Goal: Task Accomplishment & Management: Manage account settings

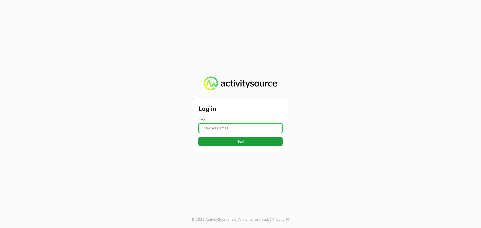
drag, startPoint x: 209, startPoint y: 130, endPoint x: 208, endPoint y: 133, distance: 3.1
click at [209, 130] on input "Email" at bounding box center [240, 129] width 84 height 10
type input "[PERSON_NAME][EMAIL_ADDRESS][DOMAIN_NAME]"
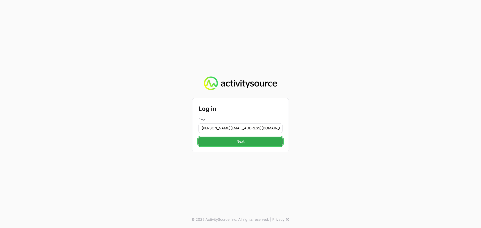
click at [238, 141] on span "Next" at bounding box center [240, 142] width 8 height 6
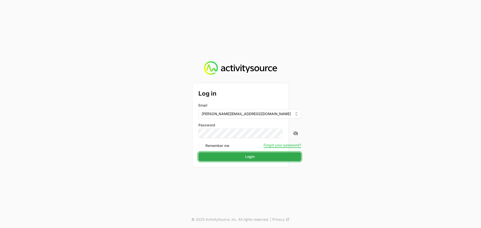
click at [228, 156] on button "Login" at bounding box center [249, 156] width 103 height 9
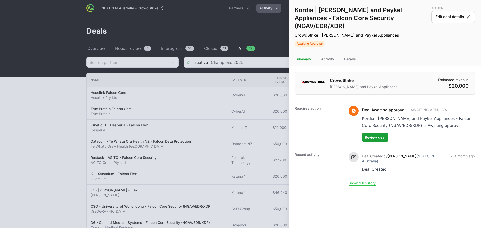
click at [225, 29] on div at bounding box center [240, 114] width 481 height 228
